Goal: Task Accomplishment & Management: Manage account settings

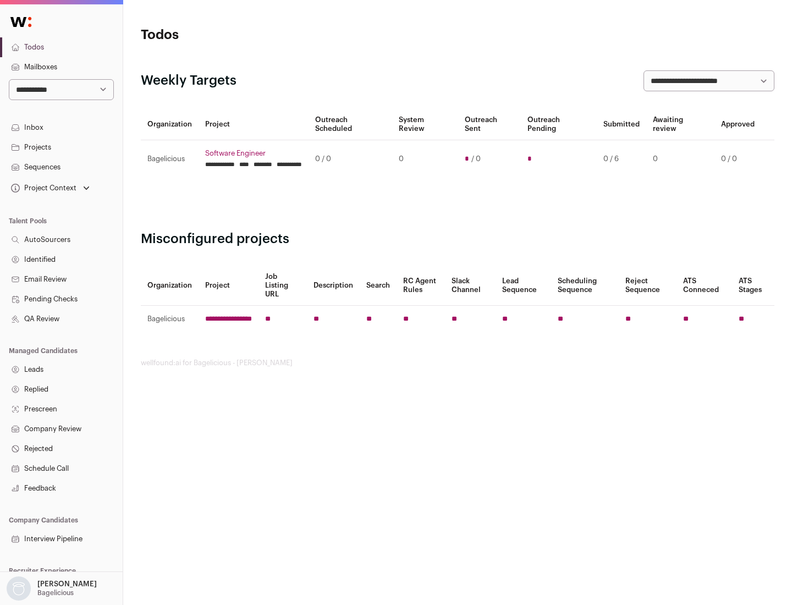
click at [61, 147] on link "Projects" at bounding box center [61, 148] width 123 height 20
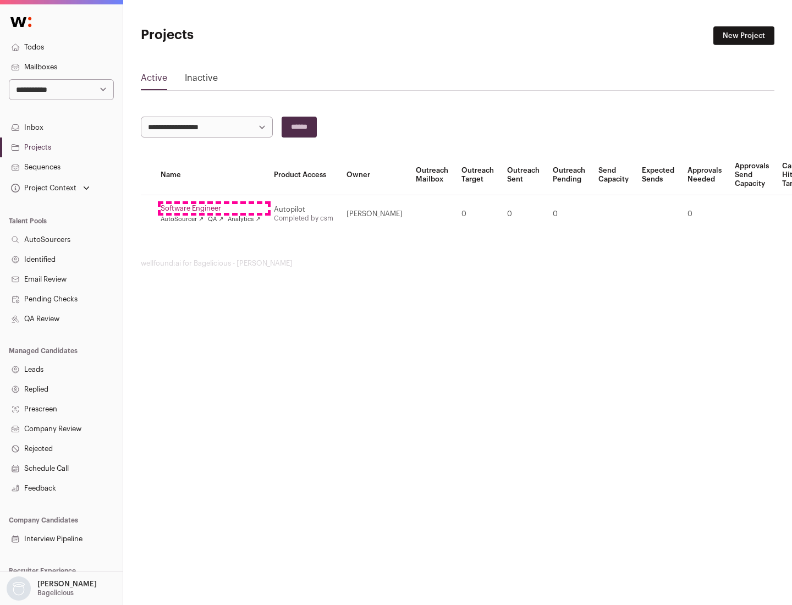
click at [214, 209] on link "Software Engineer" at bounding box center [211, 208] width 100 height 9
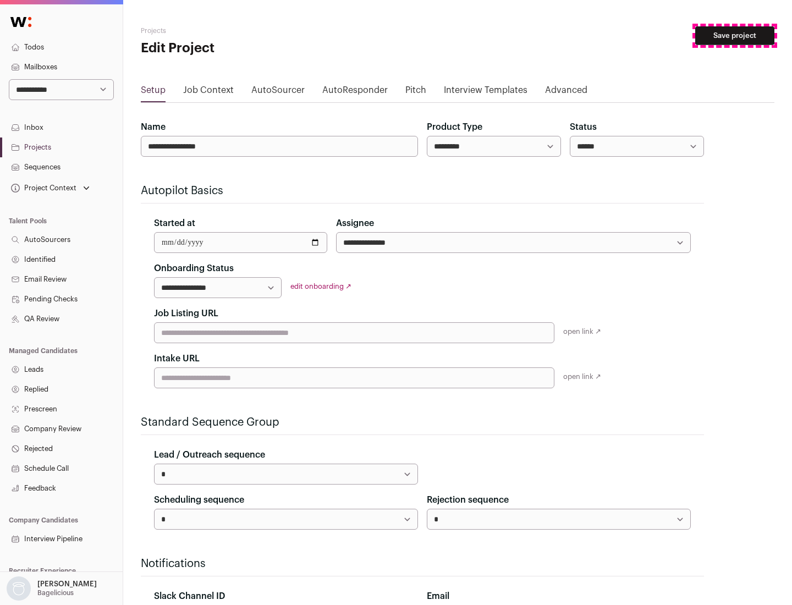
click at [735, 36] on button "Save project" at bounding box center [735, 35] width 79 height 19
